Goal: Task Accomplishment & Management: Manage account settings

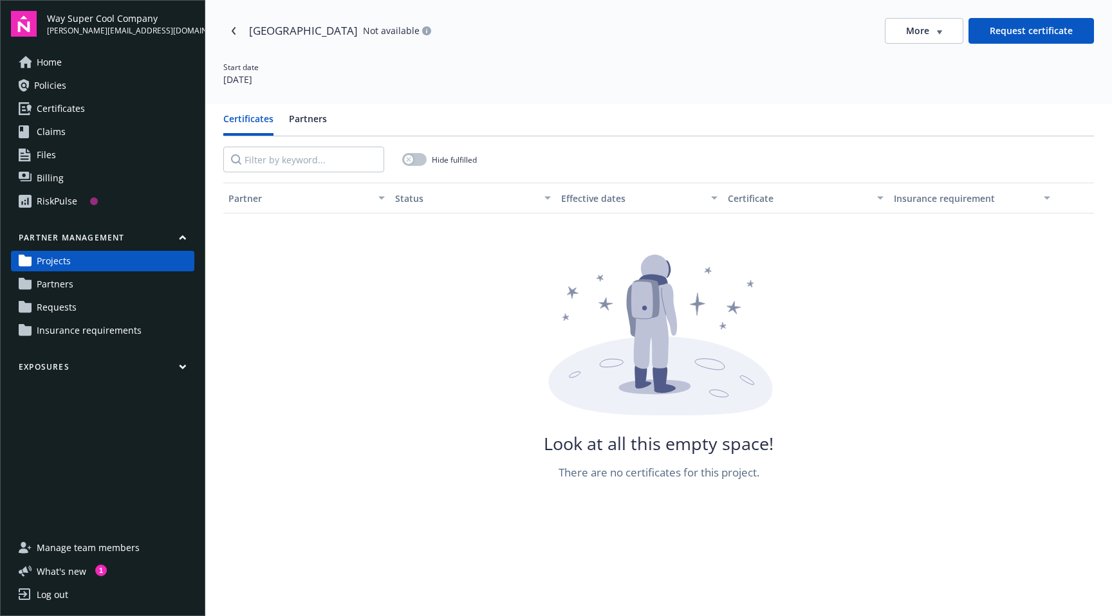
click at [51, 302] on span "Requests" at bounding box center [57, 307] width 40 height 21
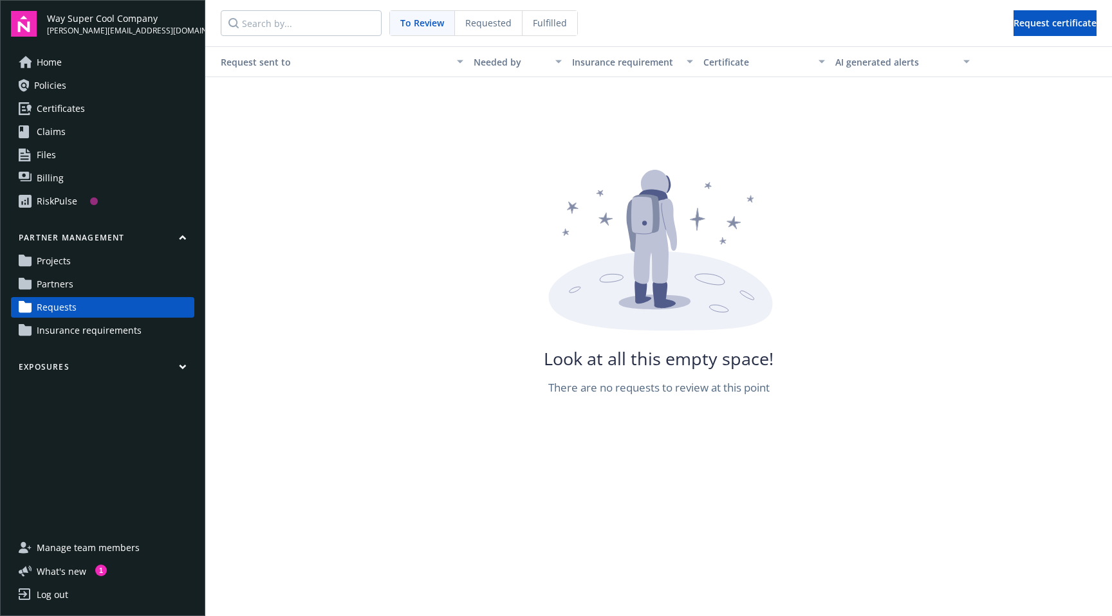
click at [35, 268] on link "Projects" at bounding box center [102, 261] width 183 height 21
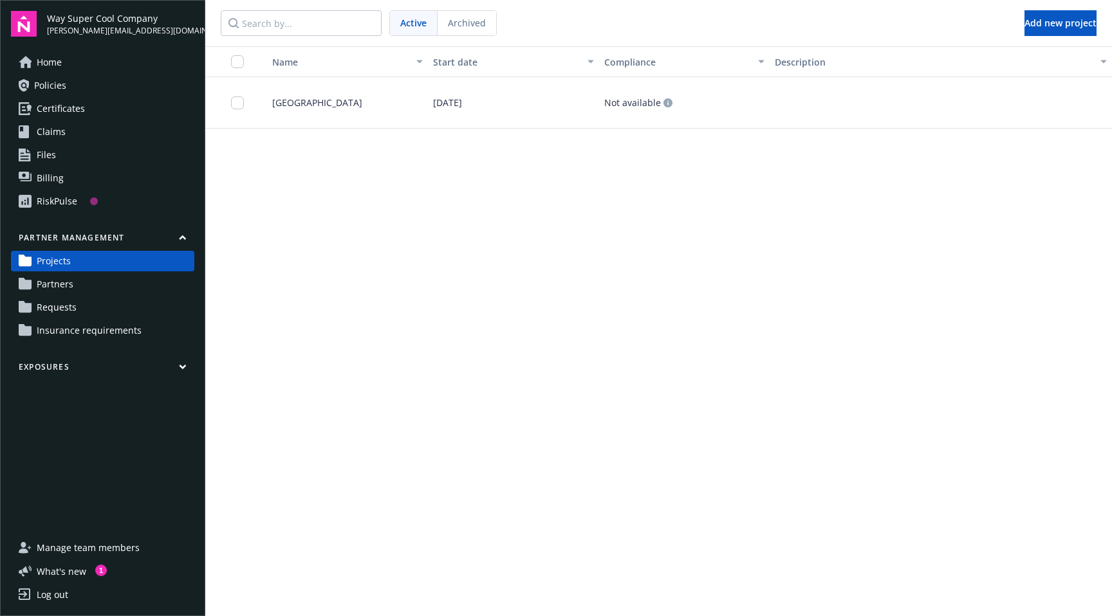
click at [57, 305] on span "Requests" at bounding box center [57, 307] width 40 height 21
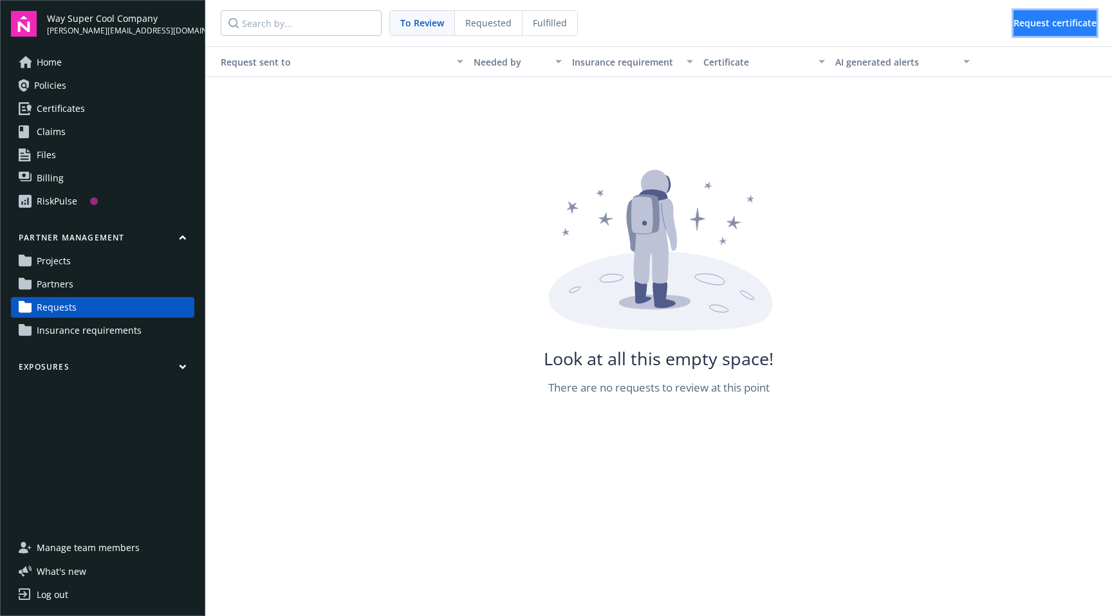
click at [1067, 17] on span "Request certificate" at bounding box center [1054, 23] width 83 height 12
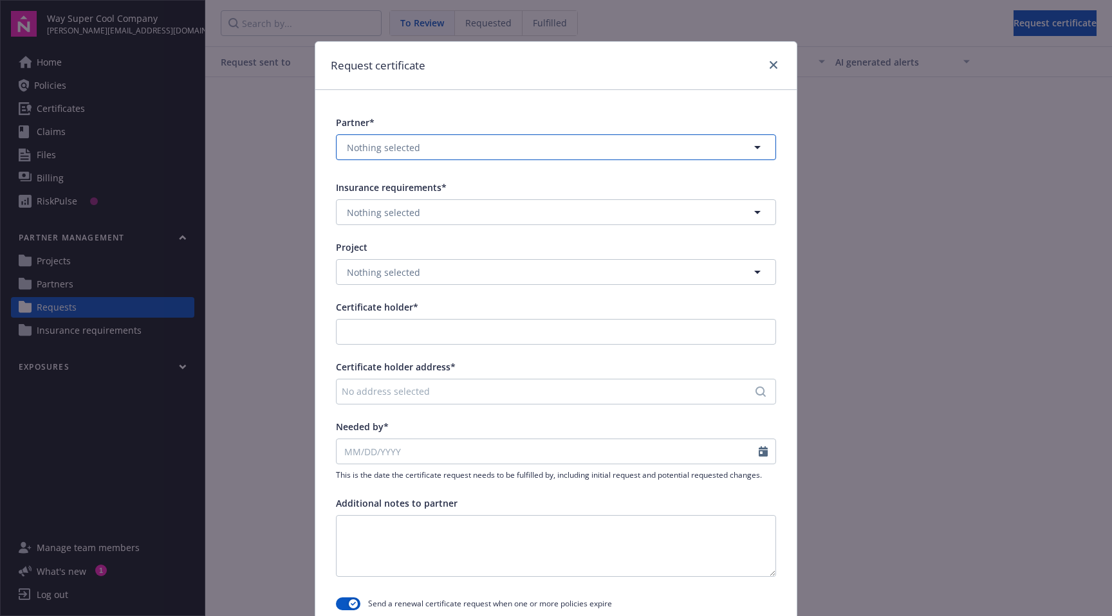
click at [554, 148] on button "Nothing selected" at bounding box center [556, 147] width 440 height 26
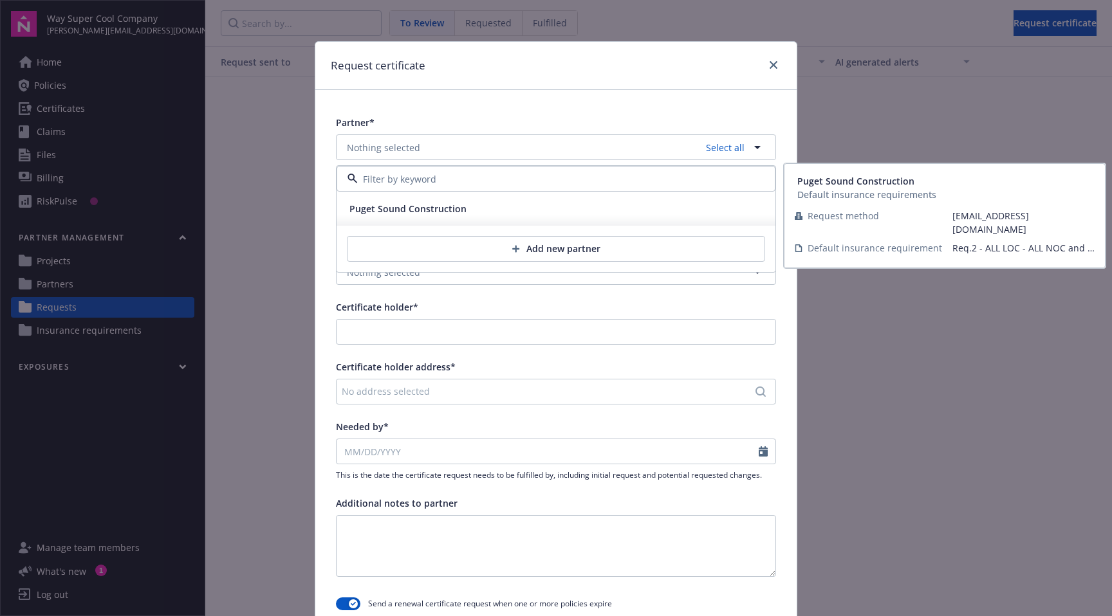
click at [488, 212] on div "Puget Sound Construction" at bounding box center [555, 208] width 423 height 19
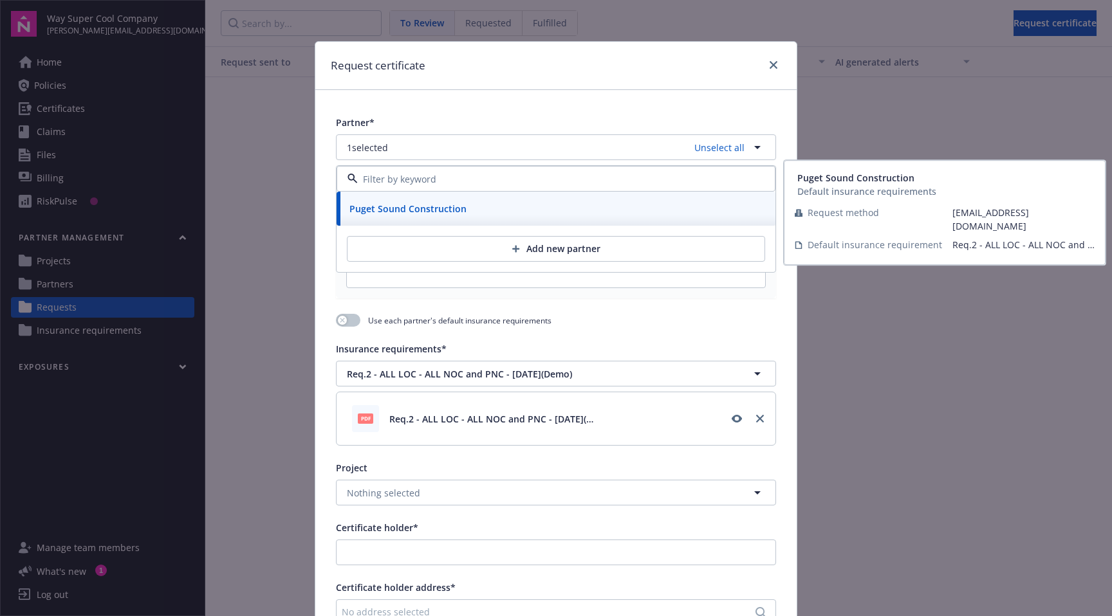
click at [620, 75] on div "Request certificate" at bounding box center [555, 66] width 481 height 48
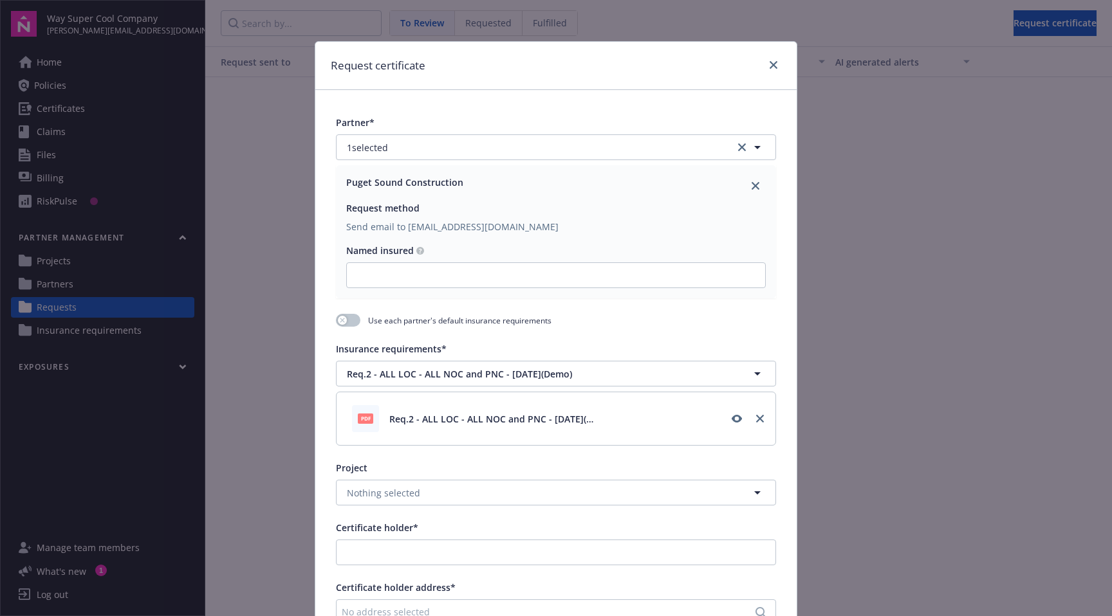
click at [789, 52] on div "Request certificate" at bounding box center [555, 66] width 481 height 48
click at [771, 53] on div "Request certificate" at bounding box center [555, 66] width 481 height 48
click at [771, 59] on link "close" at bounding box center [773, 64] width 15 height 15
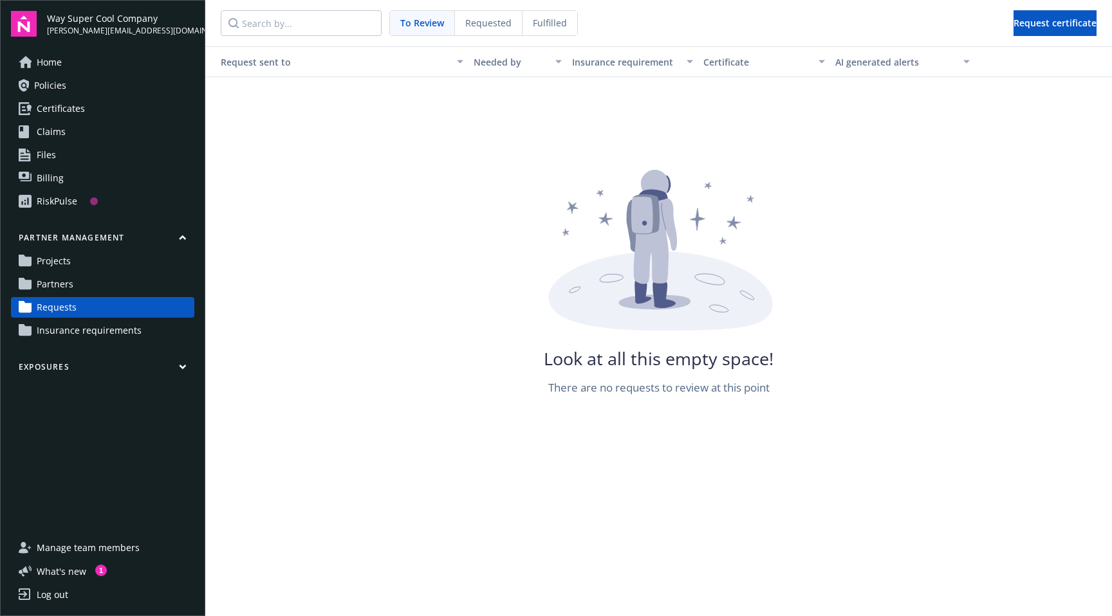
click at [109, 280] on link "Partners" at bounding box center [102, 284] width 183 height 21
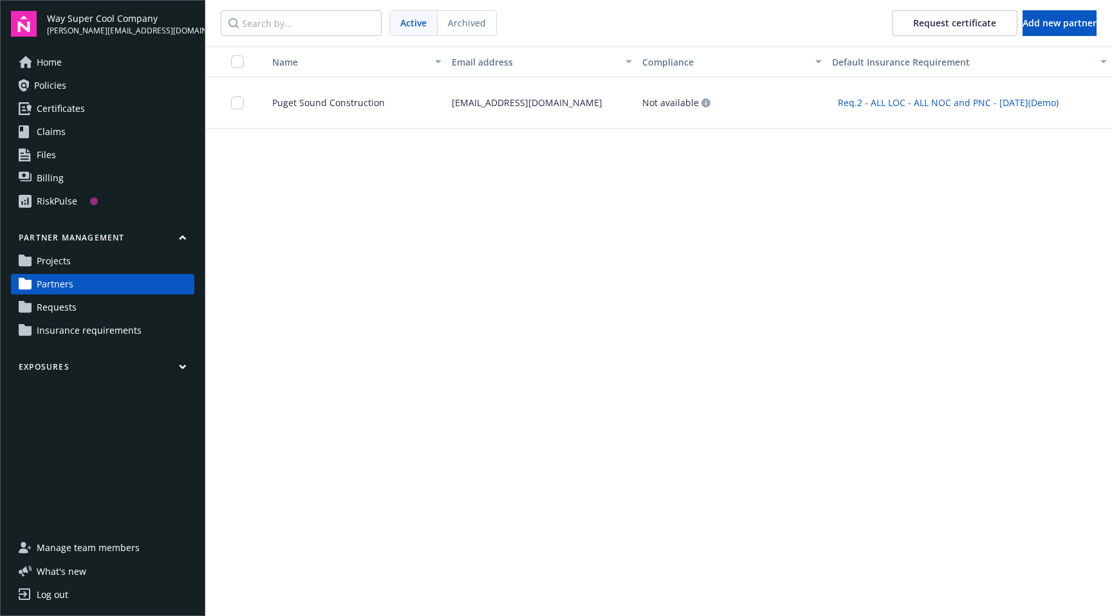
click at [387, 106] on div "Puget Sound Construction" at bounding box center [352, 102] width 190 height 51
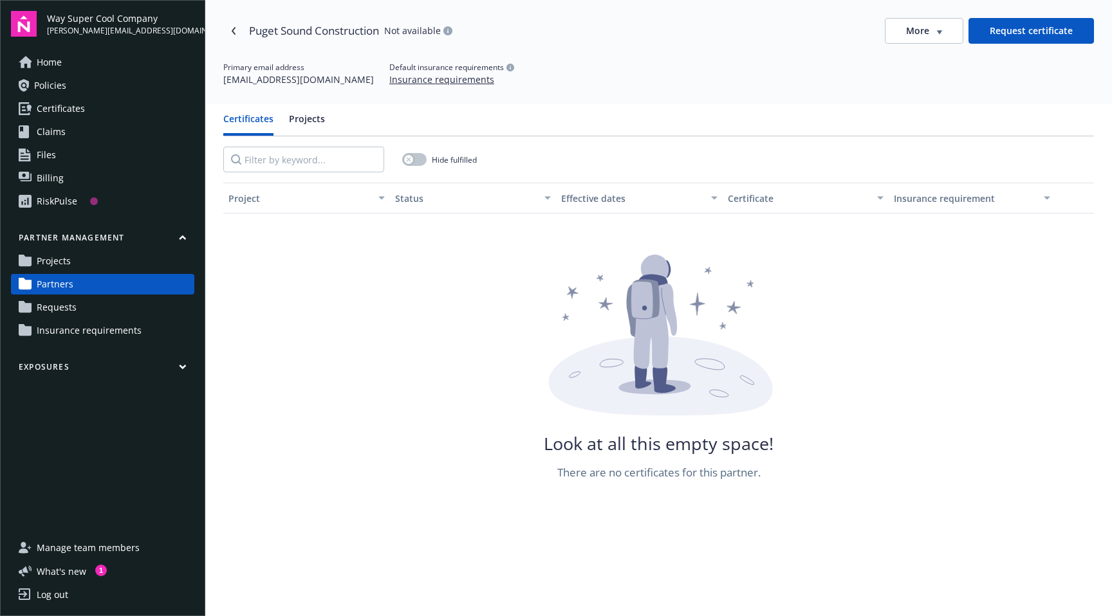
click at [100, 264] on link "Projects" at bounding box center [102, 261] width 183 height 21
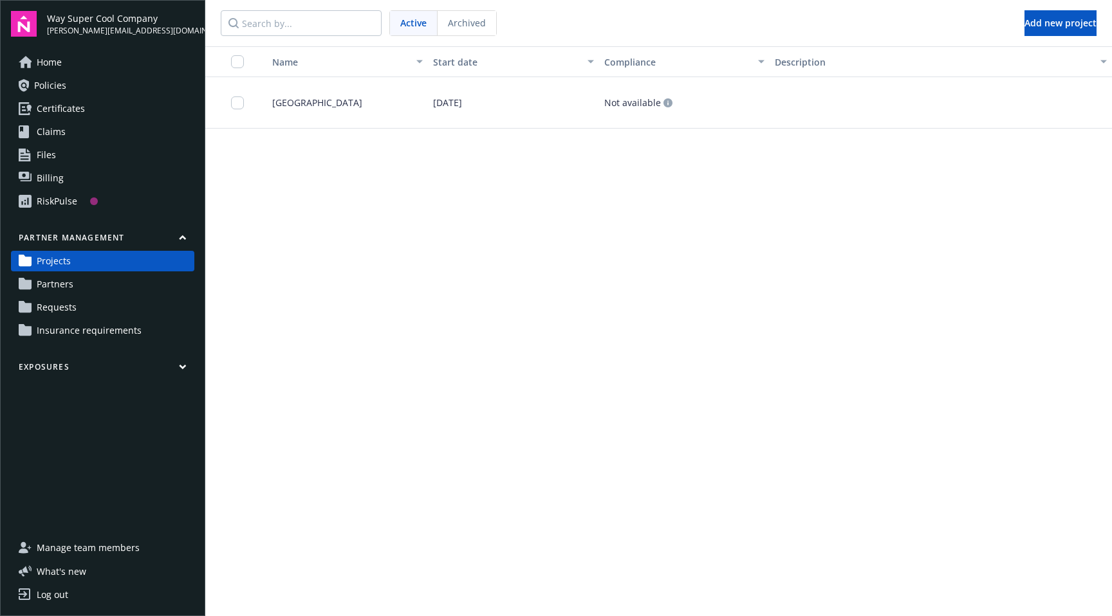
click at [355, 95] on div "[GEOGRAPHIC_DATA]" at bounding box center [342, 102] width 171 height 51
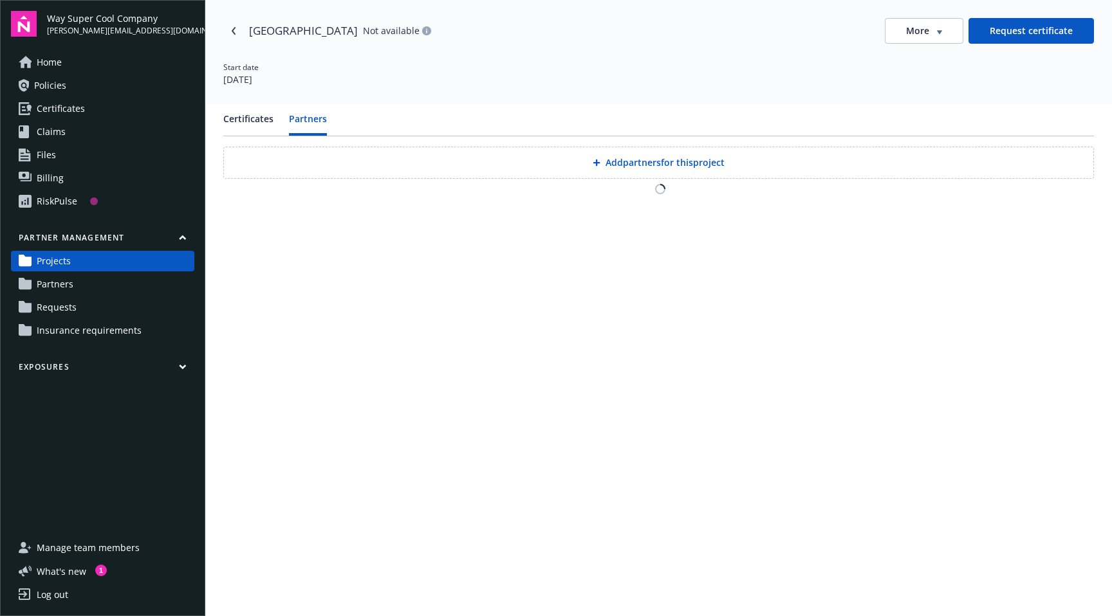
click at [309, 129] on button "Partners" at bounding box center [308, 124] width 38 height 24
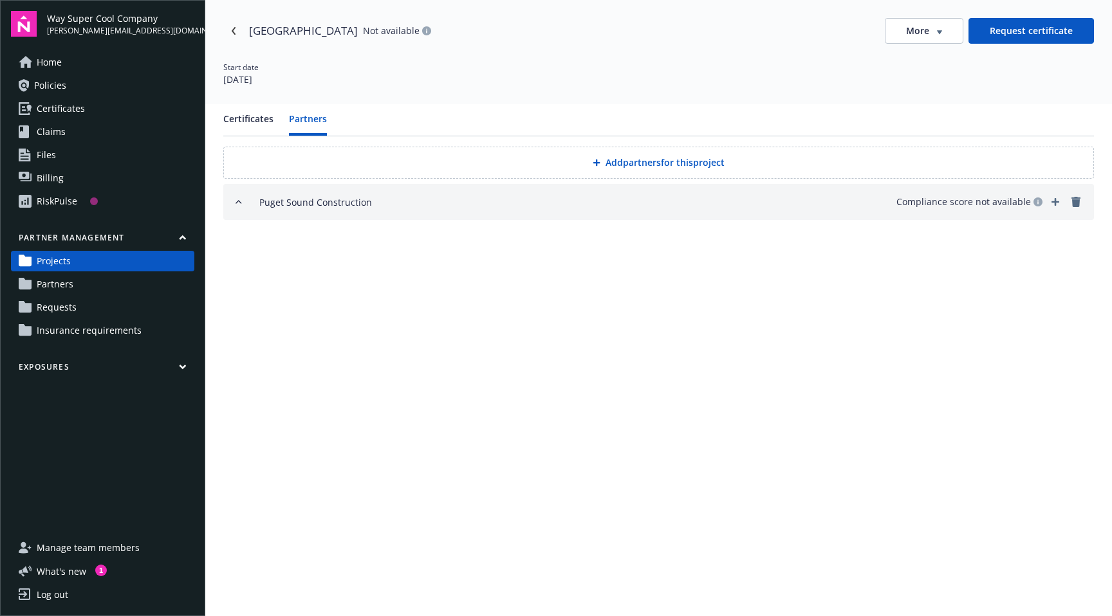
click at [528, 161] on button "Add partners for this project" at bounding box center [658, 163] width 870 height 32
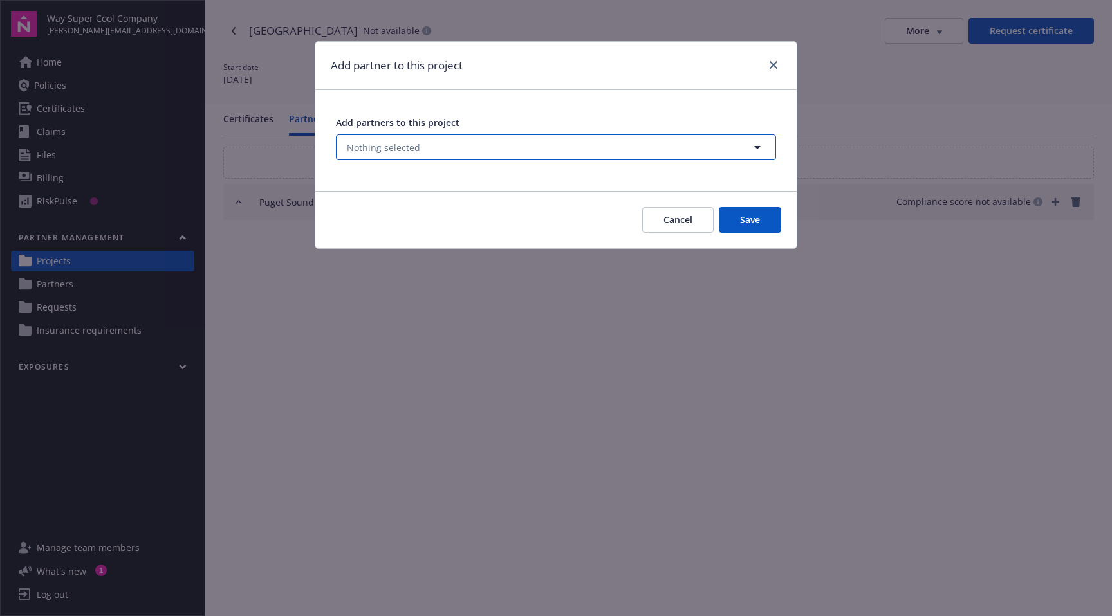
click at [509, 143] on button "Nothing selected" at bounding box center [556, 147] width 440 height 26
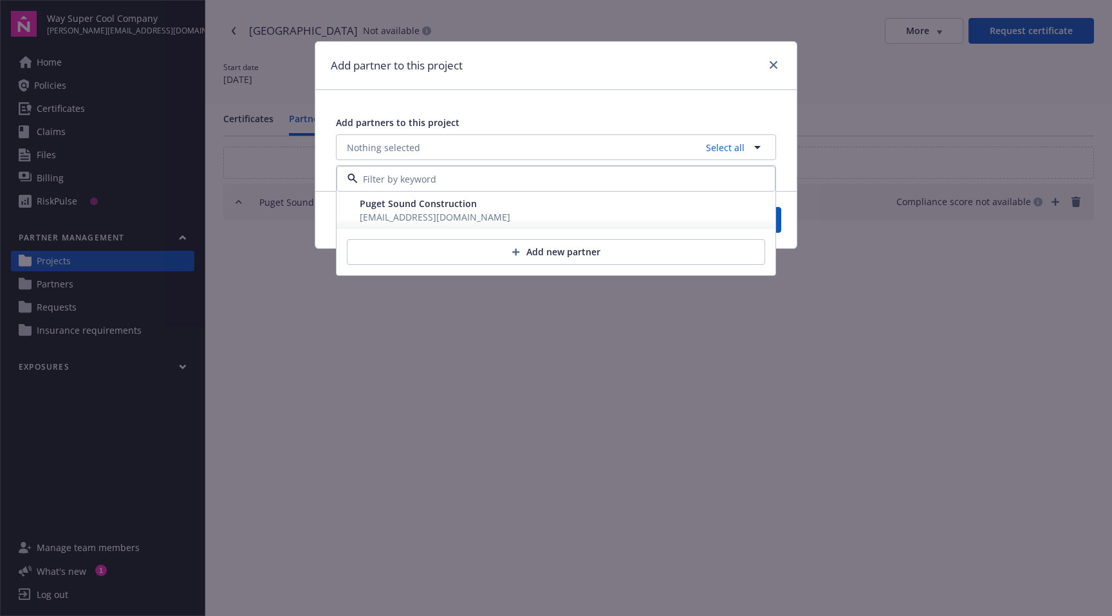
click at [429, 207] on span "Puget Sound Construction" at bounding box center [418, 203] width 117 height 12
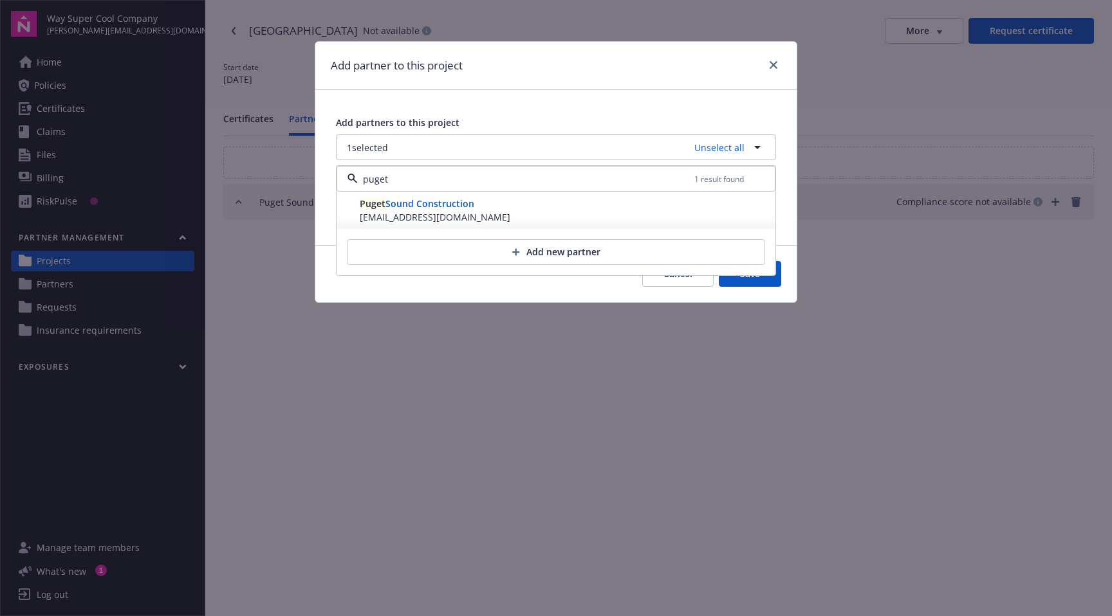
type input "puget"
click at [518, 116] on div "Add partners to this project" at bounding box center [556, 123] width 440 height 14
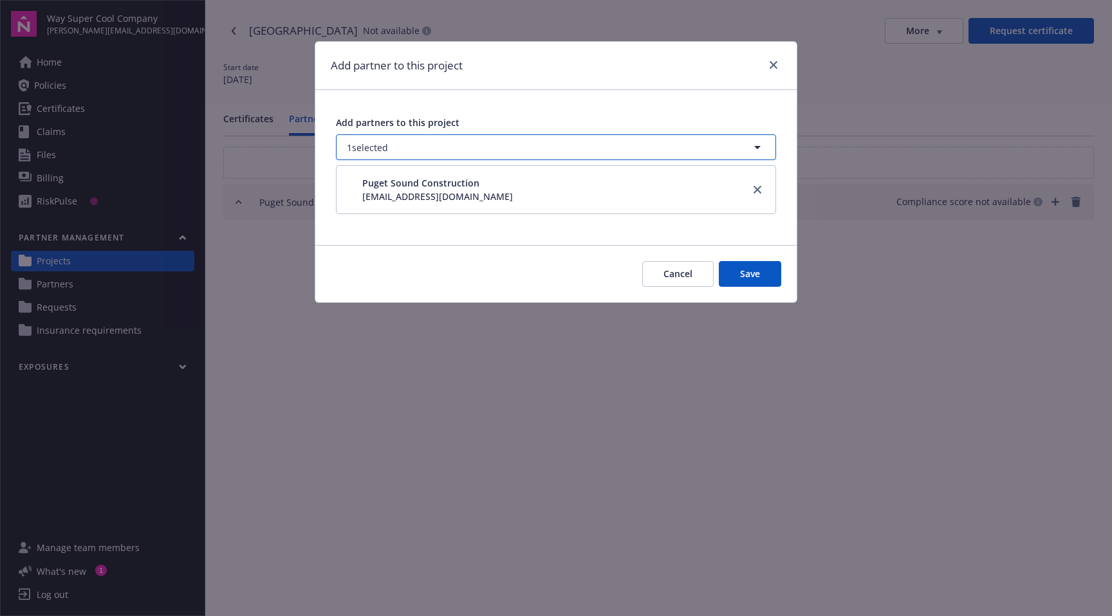
click at [471, 152] on button "1 selected" at bounding box center [556, 147] width 440 height 26
click at [697, 148] on button "1 selected" at bounding box center [556, 147] width 440 height 26
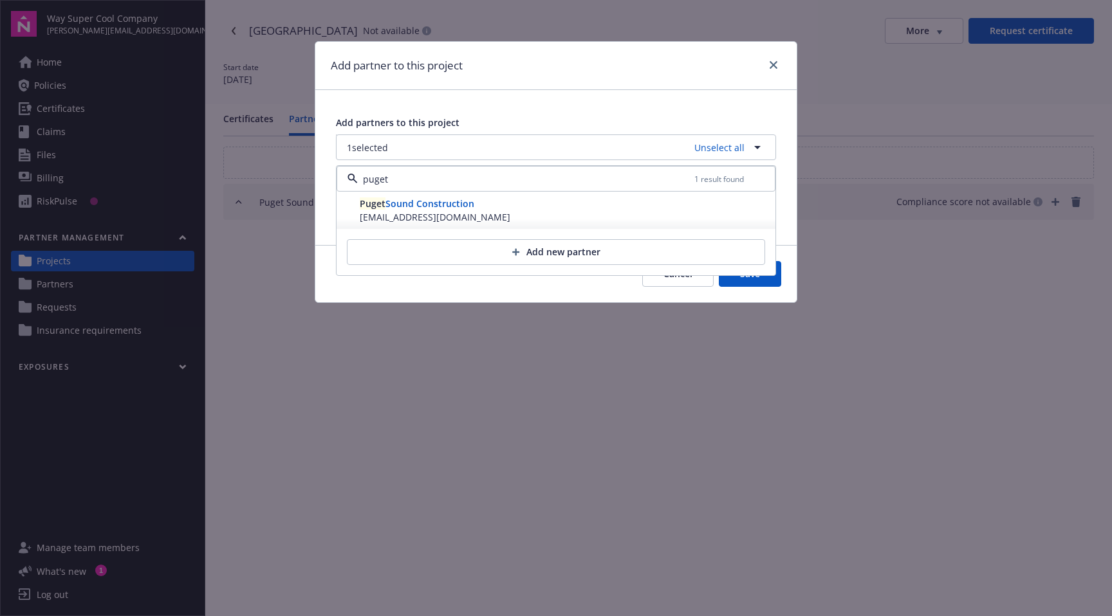
click at [544, 216] on div "[EMAIL_ADDRESS][DOMAIN_NAME]" at bounding box center [565, 217] width 410 height 14
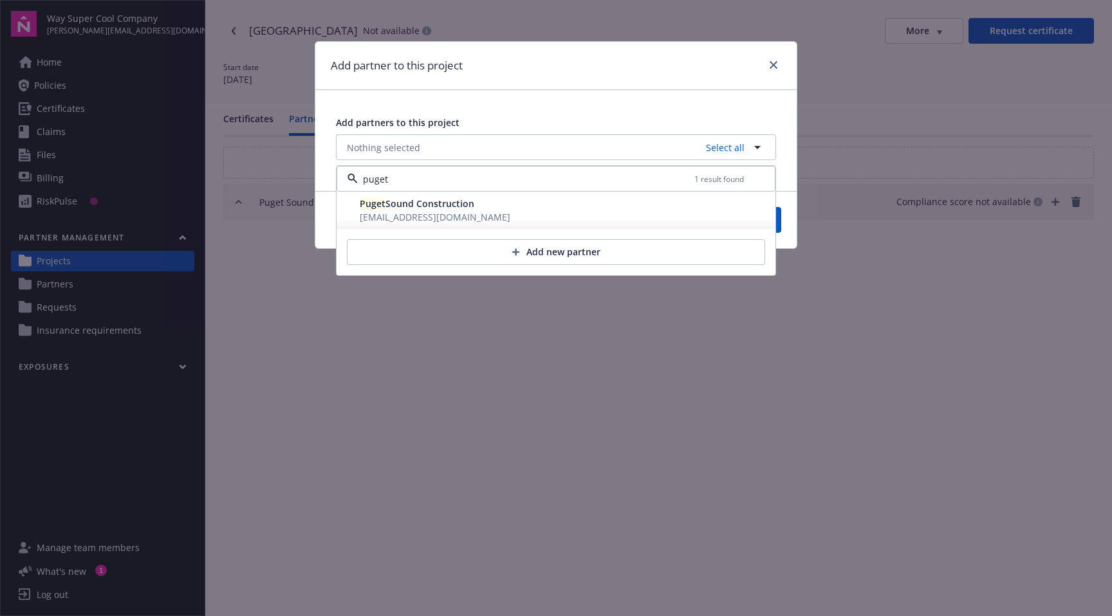
click at [543, 216] on div "[EMAIL_ADDRESS][DOMAIN_NAME]" at bounding box center [565, 217] width 410 height 14
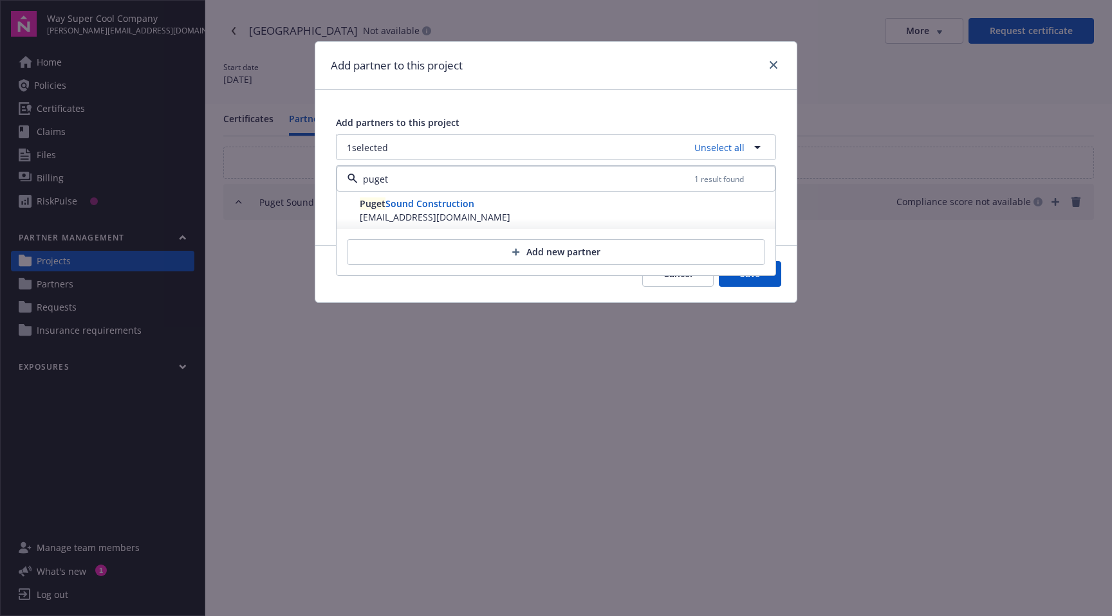
click at [543, 216] on div "[EMAIL_ADDRESS][DOMAIN_NAME]" at bounding box center [565, 217] width 410 height 14
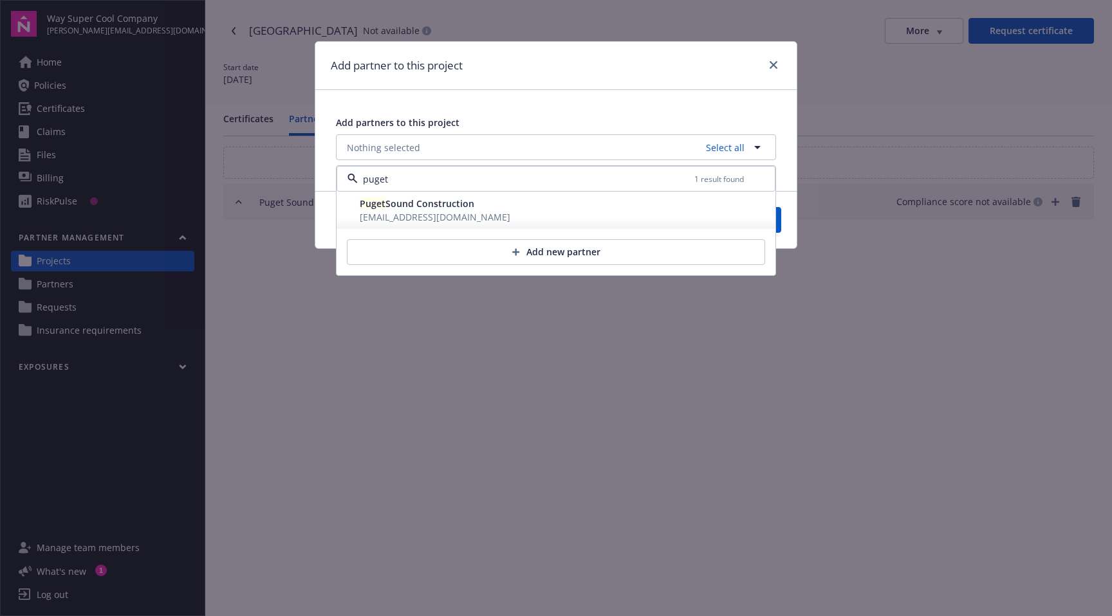
click at [496, 221] on div "[EMAIL_ADDRESS][DOMAIN_NAME]" at bounding box center [565, 217] width 410 height 14
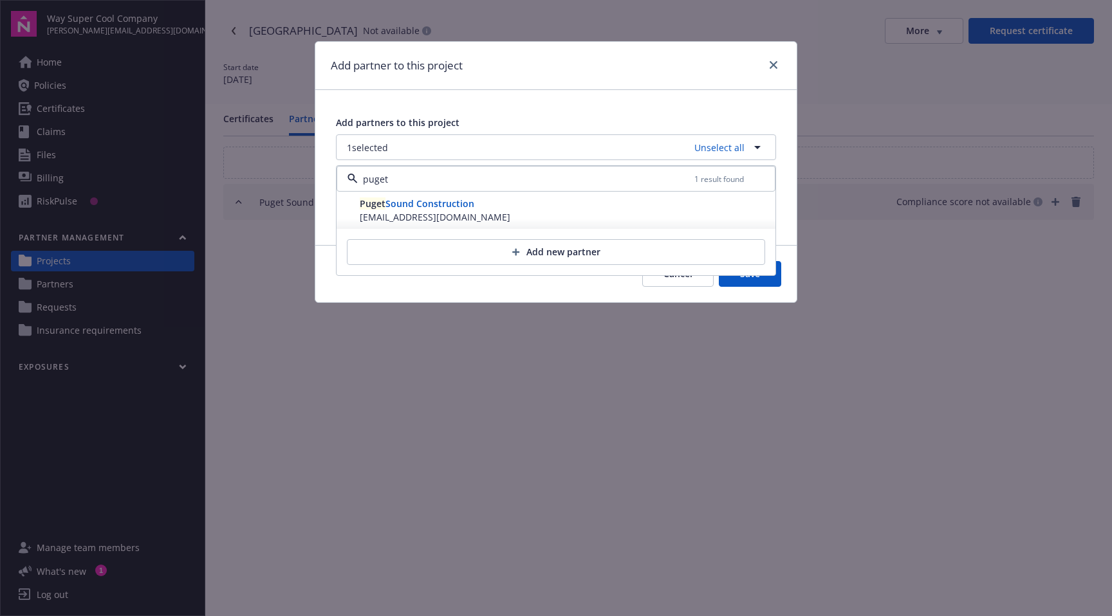
click at [497, 220] on div "[EMAIL_ADDRESS][DOMAIN_NAME]" at bounding box center [565, 217] width 410 height 14
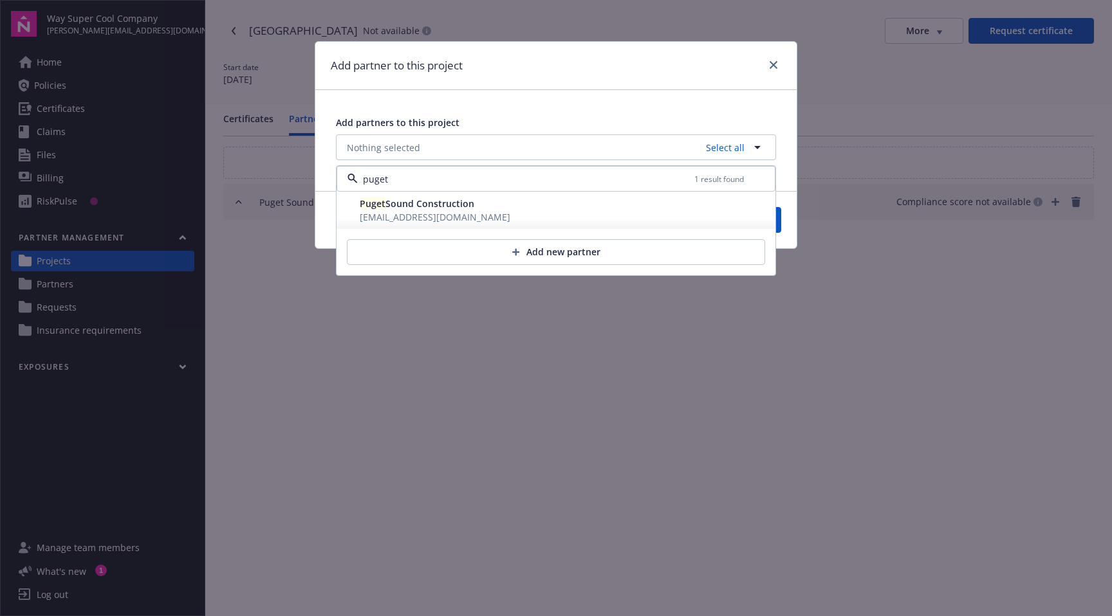
click at [497, 220] on div "[EMAIL_ADDRESS][DOMAIN_NAME]" at bounding box center [565, 217] width 410 height 14
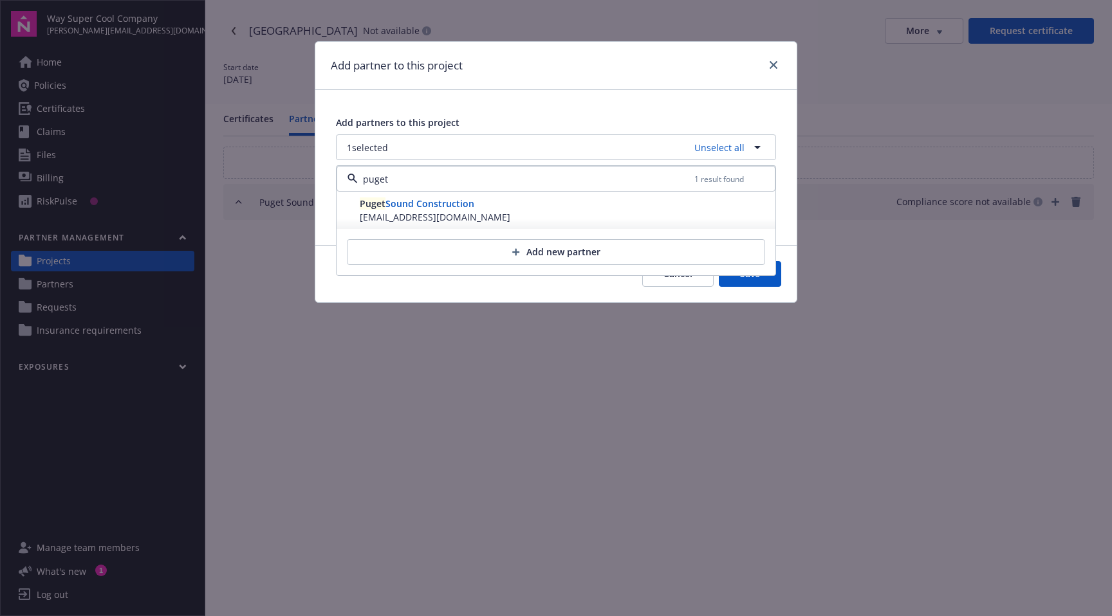
type input "puget"
click at [544, 148] on button "1 selected Unselect all" at bounding box center [556, 147] width 440 height 26
